Goal: Communication & Community: Answer question/provide support

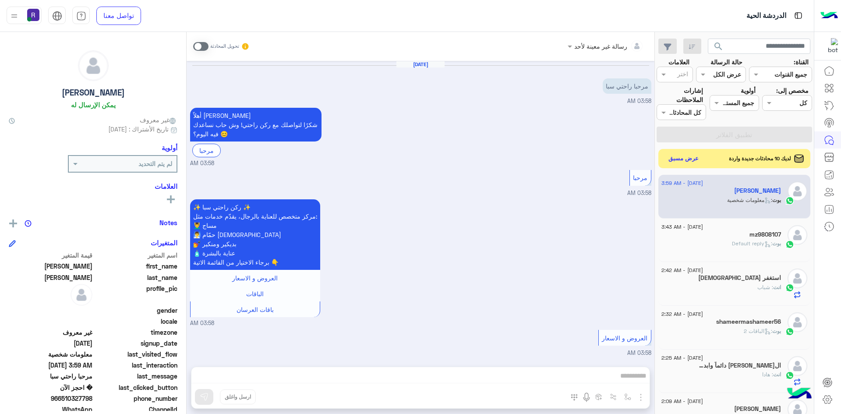
scroll to position [275, 0]
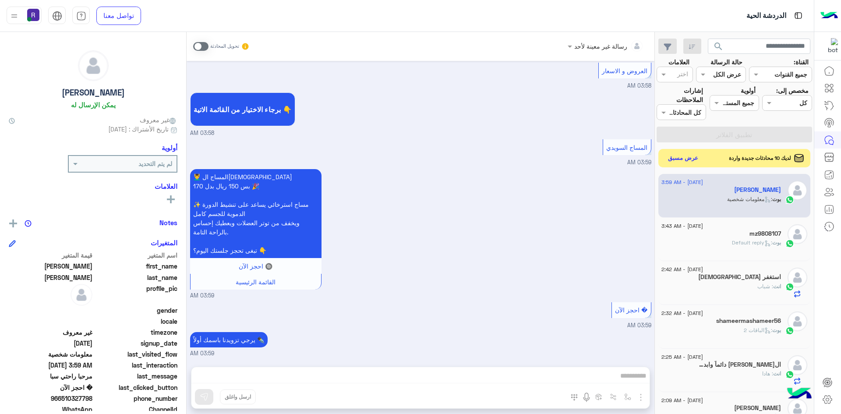
click at [684, 160] on button "عرض مسبق" at bounding box center [683, 158] width 37 height 12
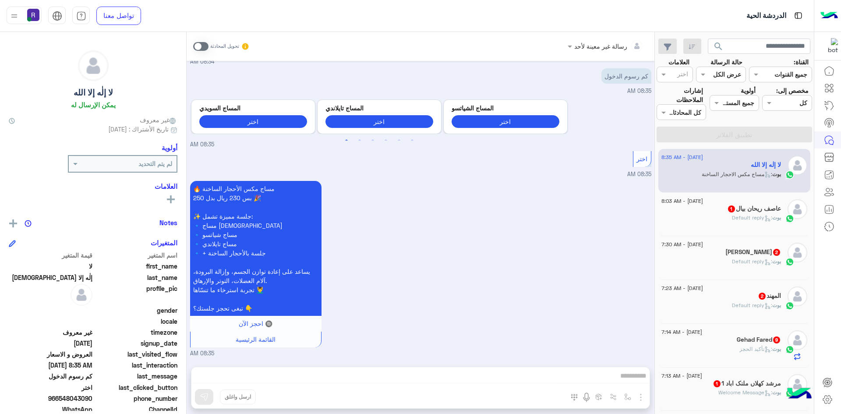
scroll to position [102, 0]
click at [712, 219] on div "[PERSON_NAME] : Default reply" at bounding box center [721, 221] width 120 height 15
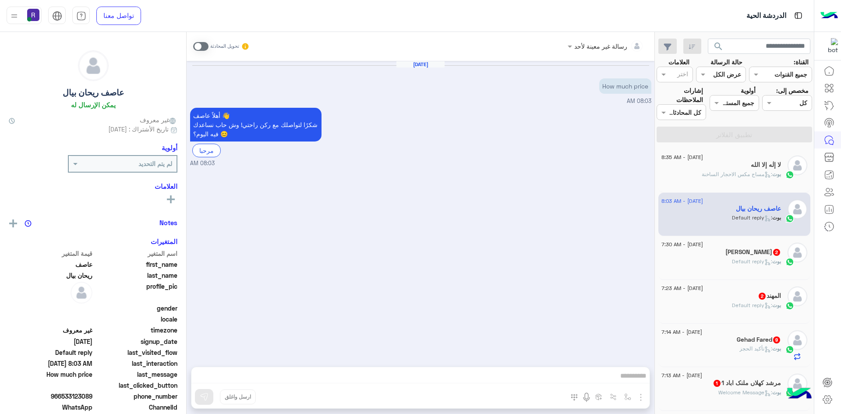
click at [733, 255] on div "[PERSON_NAME] 2" at bounding box center [721, 252] width 120 height 9
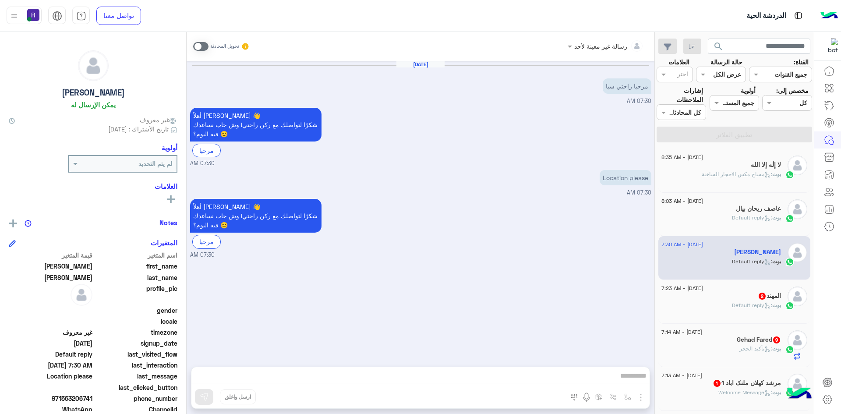
click at [741, 289] on div "[DATE] - 7:23 AM" at bounding box center [721, 289] width 120 height 6
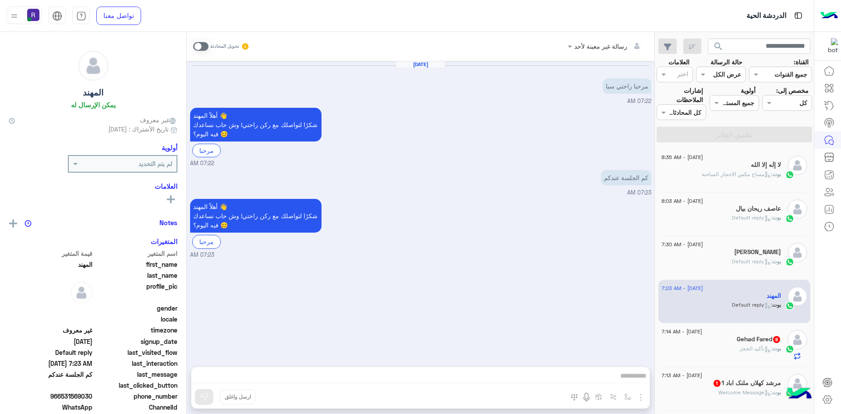
click at [738, 338] on h5 "Gehad Fared 9" at bounding box center [758, 338] width 44 height 7
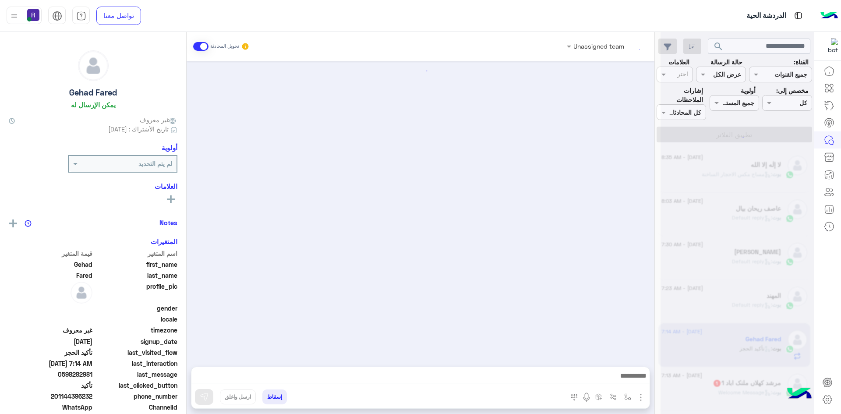
scroll to position [684, 0]
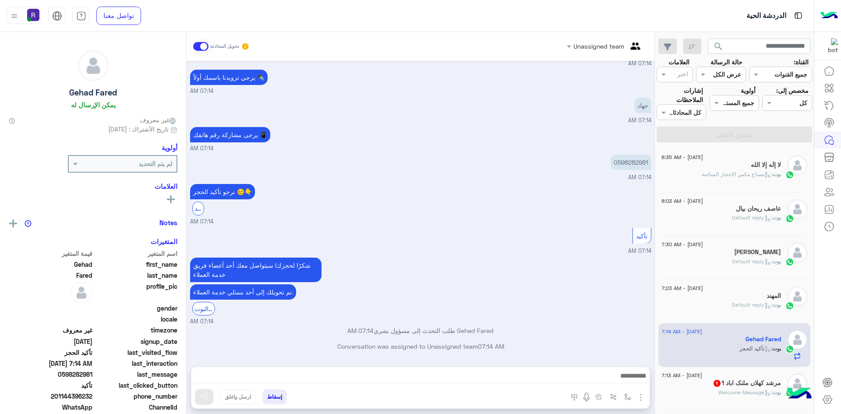
click at [732, 381] on h5 "مرشد کھلاں ملنک اباد 1 1" at bounding box center [746, 382] width 68 height 7
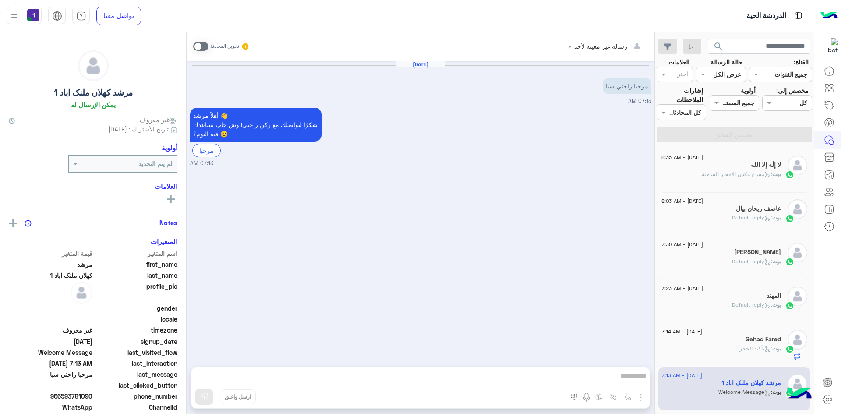
click at [732, 351] on div "بوت : تأكيد الحجز" at bounding box center [721, 352] width 120 height 15
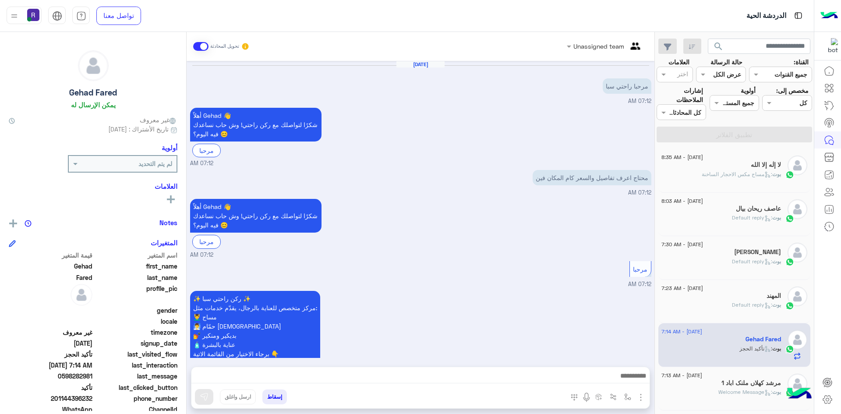
scroll to position [684, 0]
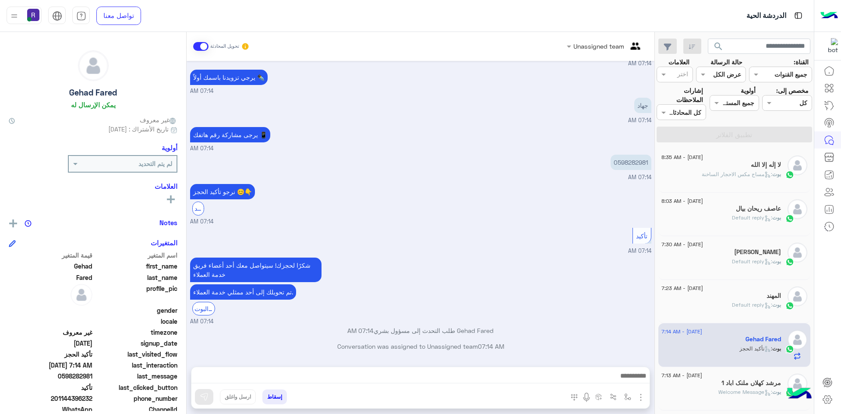
click at [467, 369] on div at bounding box center [420, 378] width 458 height 22
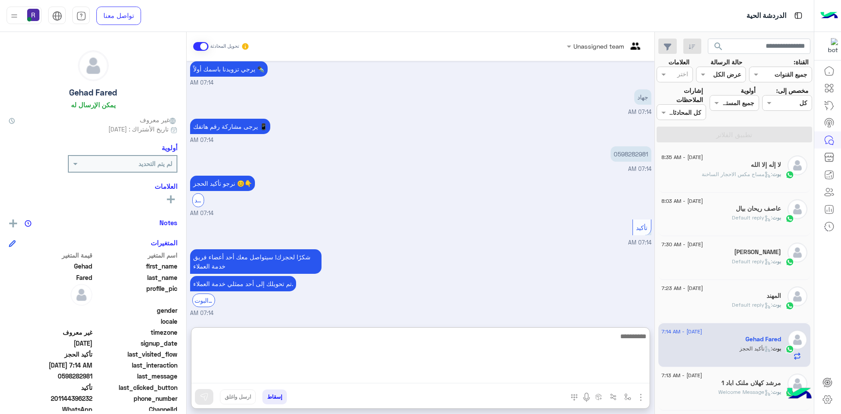
click at [475, 374] on textarea at bounding box center [420, 357] width 458 height 53
type textarea "**********"
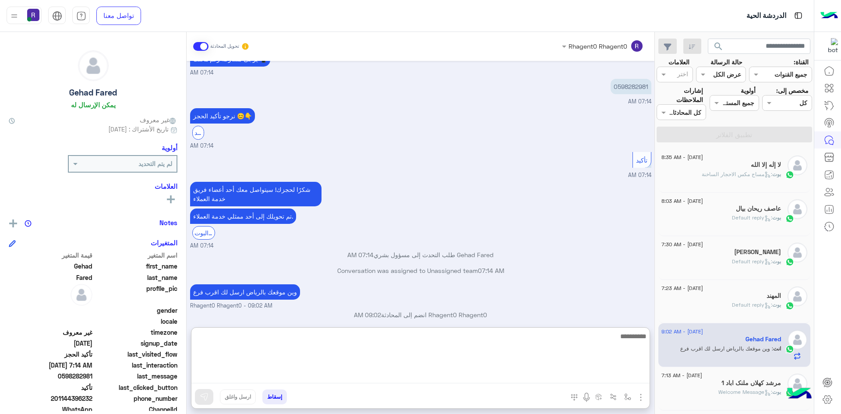
scroll to position [767, 0]
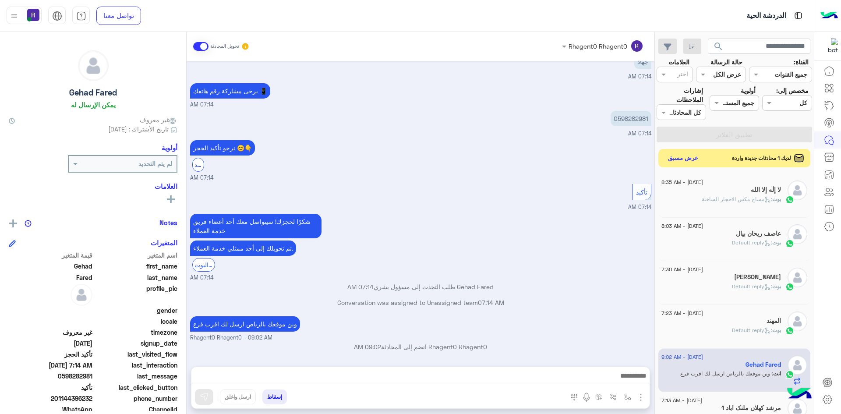
click at [684, 153] on button "عرض مسبق" at bounding box center [683, 158] width 37 height 12
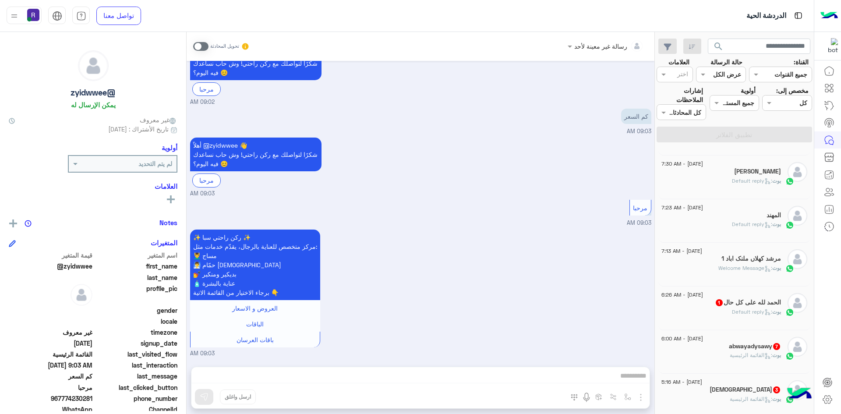
scroll to position [175, 0]
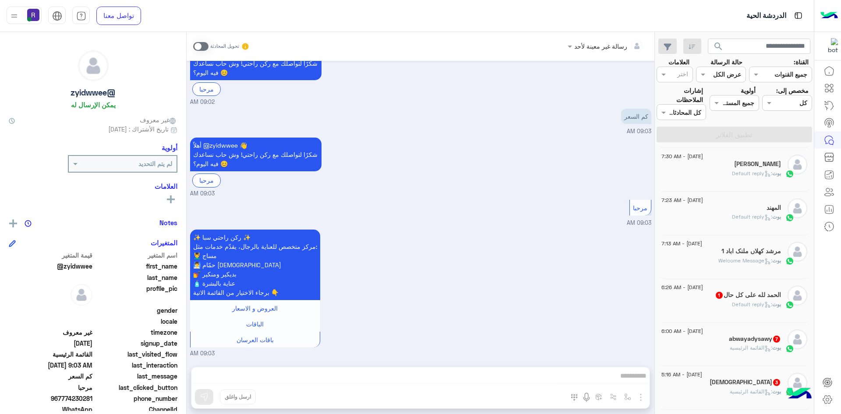
click at [738, 309] on div "[PERSON_NAME] : Default reply" at bounding box center [721, 307] width 120 height 15
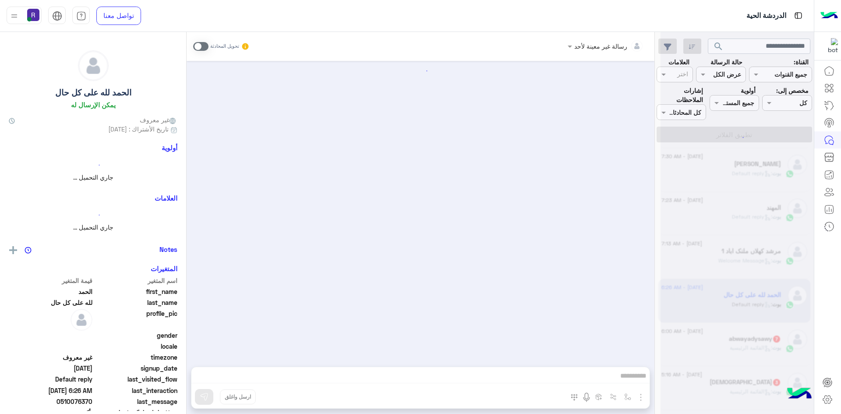
scroll to position [608, 0]
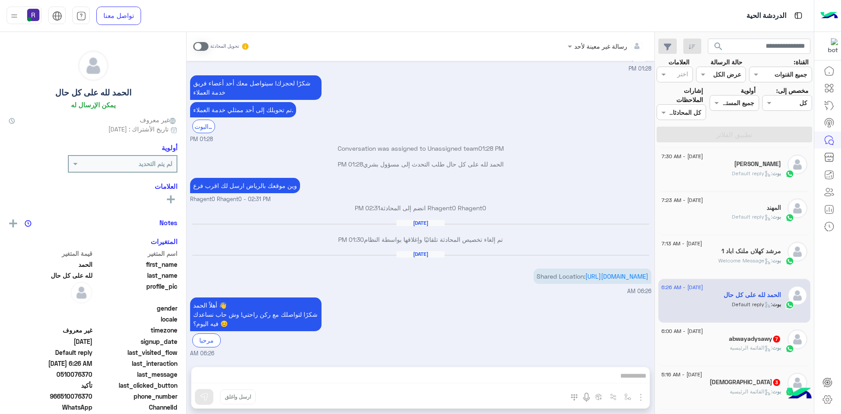
click at [744, 337] on h5 "abwayadysawy 7" at bounding box center [755, 338] width 52 height 7
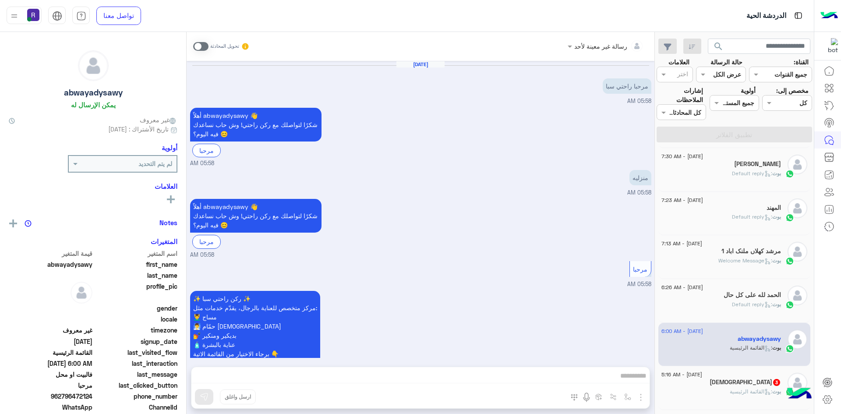
scroll to position [560, 0]
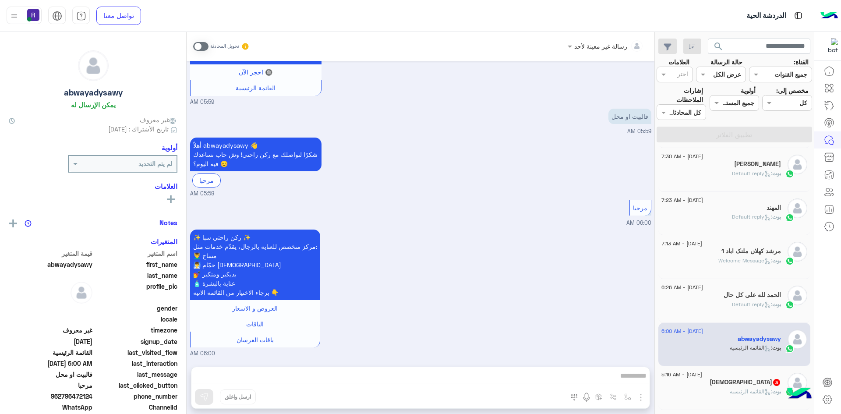
click at [743, 304] on span ": Default reply" at bounding box center [752, 304] width 40 height 7
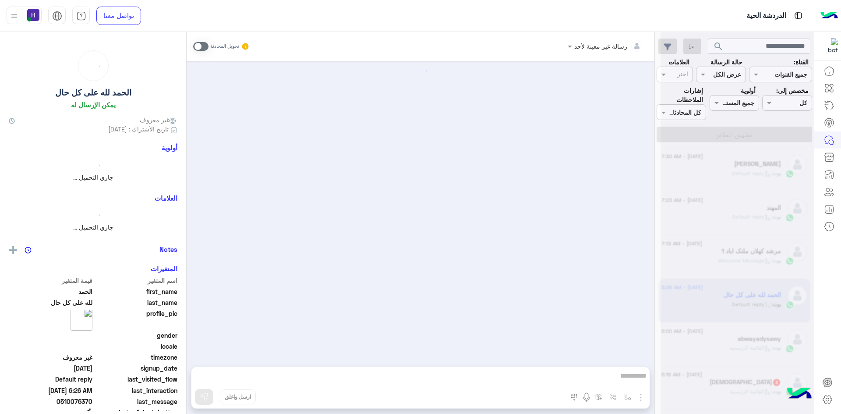
scroll to position [608, 0]
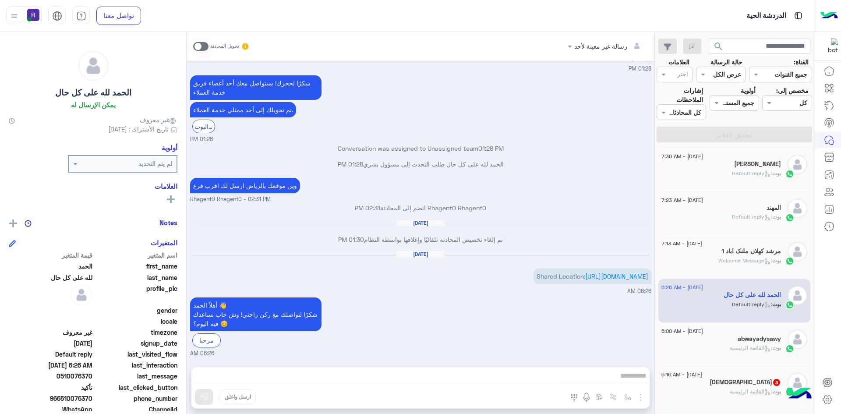
click at [750, 378] on div "[DEMOGRAPHIC_DATA] 3" at bounding box center [721, 382] width 120 height 9
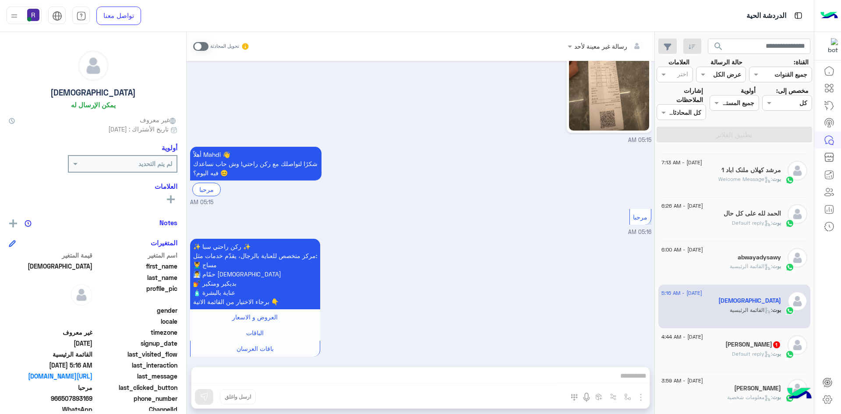
scroll to position [263, 0]
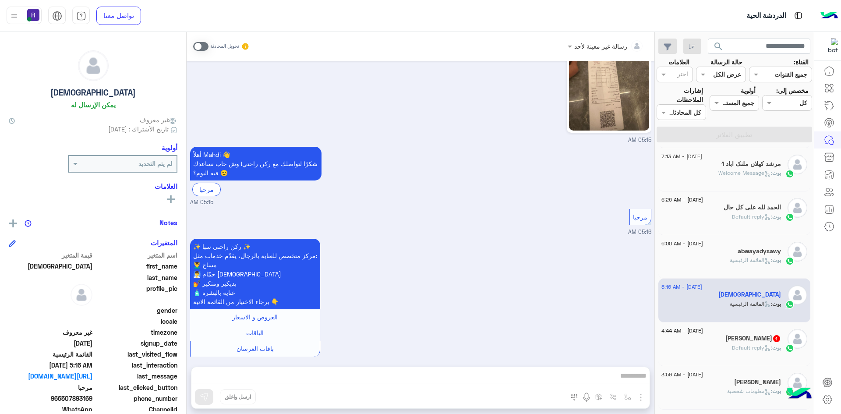
click at [748, 345] on span ": Default reply" at bounding box center [752, 347] width 40 height 7
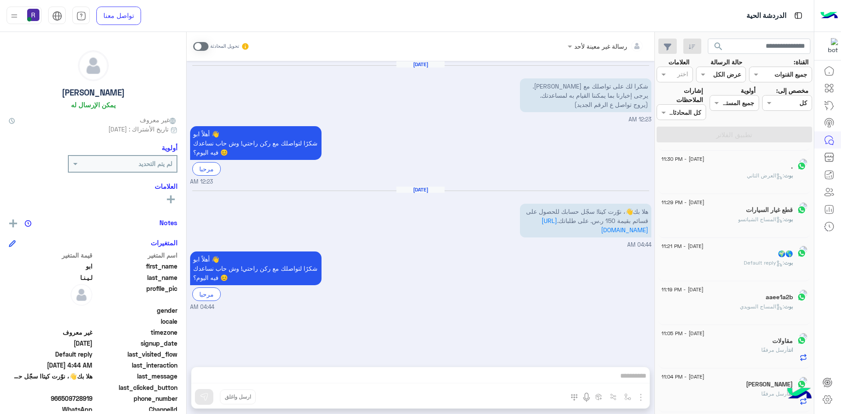
scroll to position [4, 0]
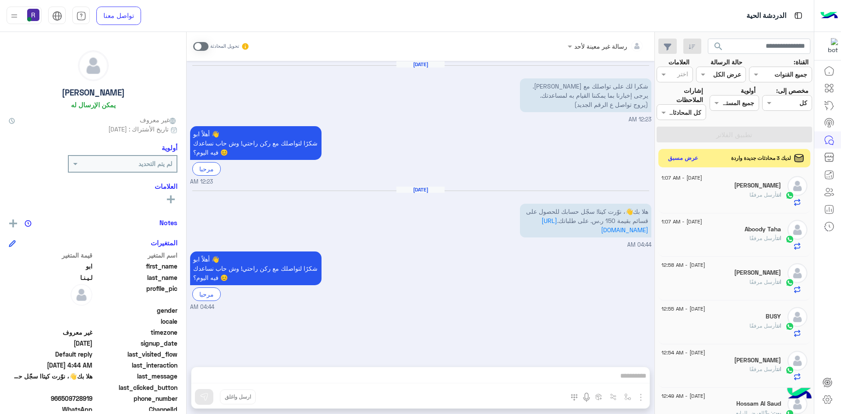
click at [685, 159] on button "عرض مسبق" at bounding box center [683, 158] width 37 height 12
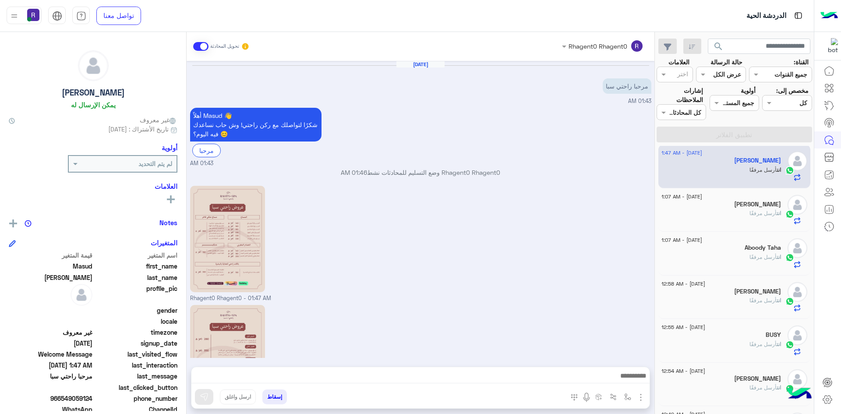
scroll to position [80, 0]
